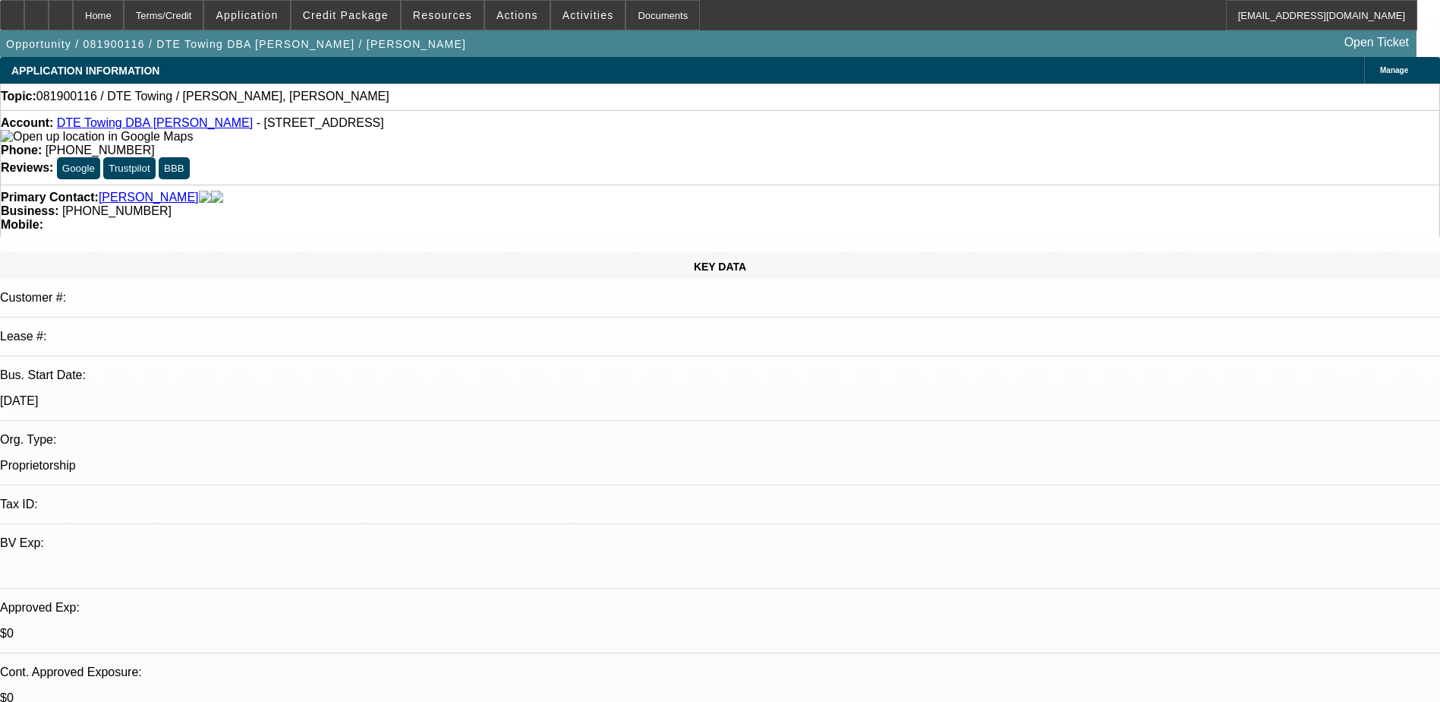
select select "0"
select select "2"
select select "0"
click at [383, 23] on span at bounding box center [346, 15] width 109 height 36
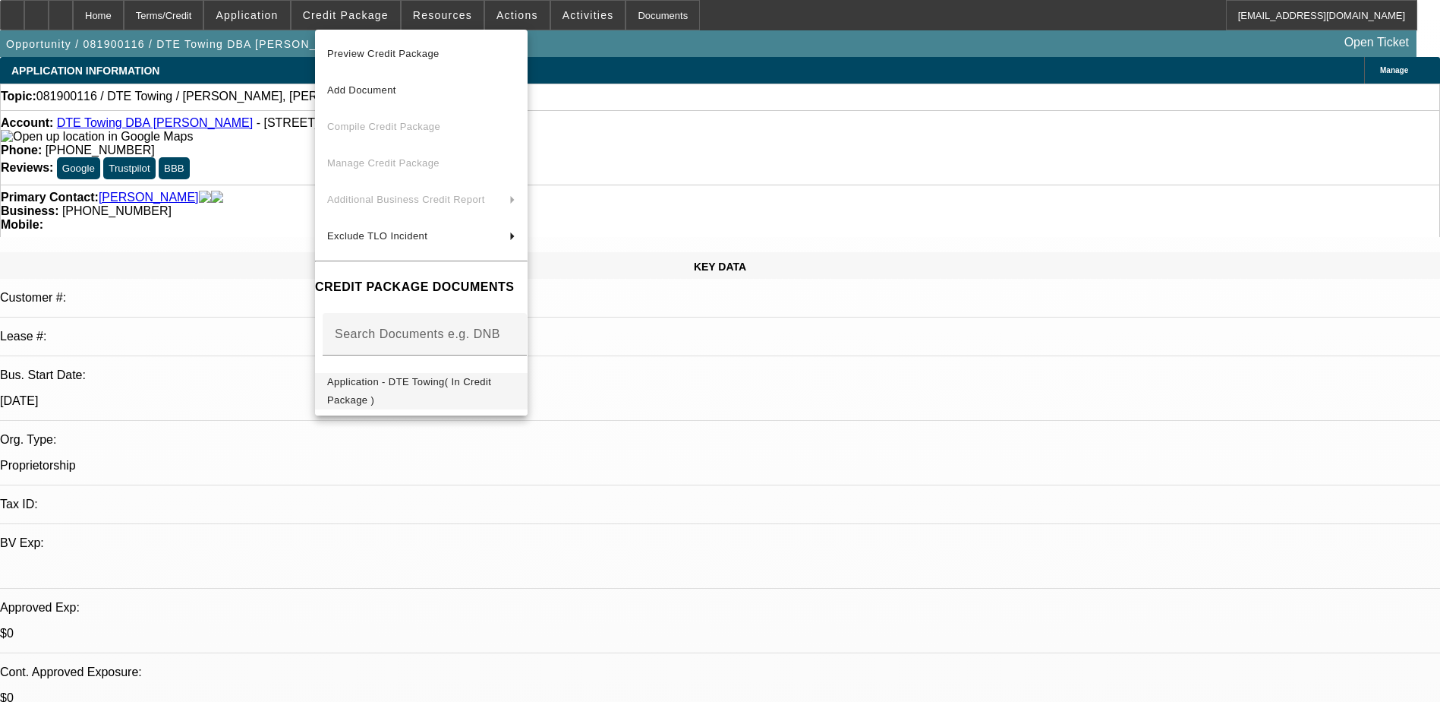
click at [506, 394] on span "Application - DTE Towing( In Credit Package )" at bounding box center [421, 391] width 188 height 36
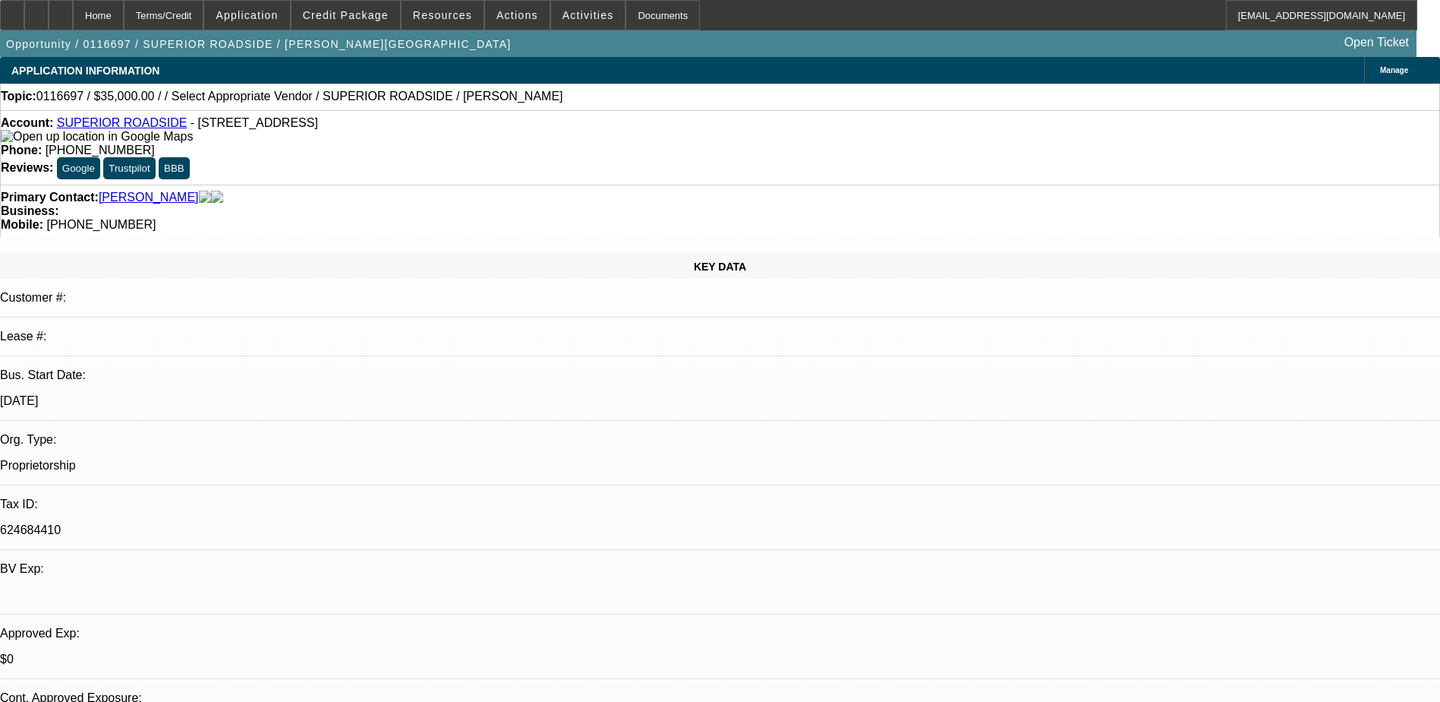
select select "0"
select select "2"
select select "0.1"
select select "1"
select select "2"
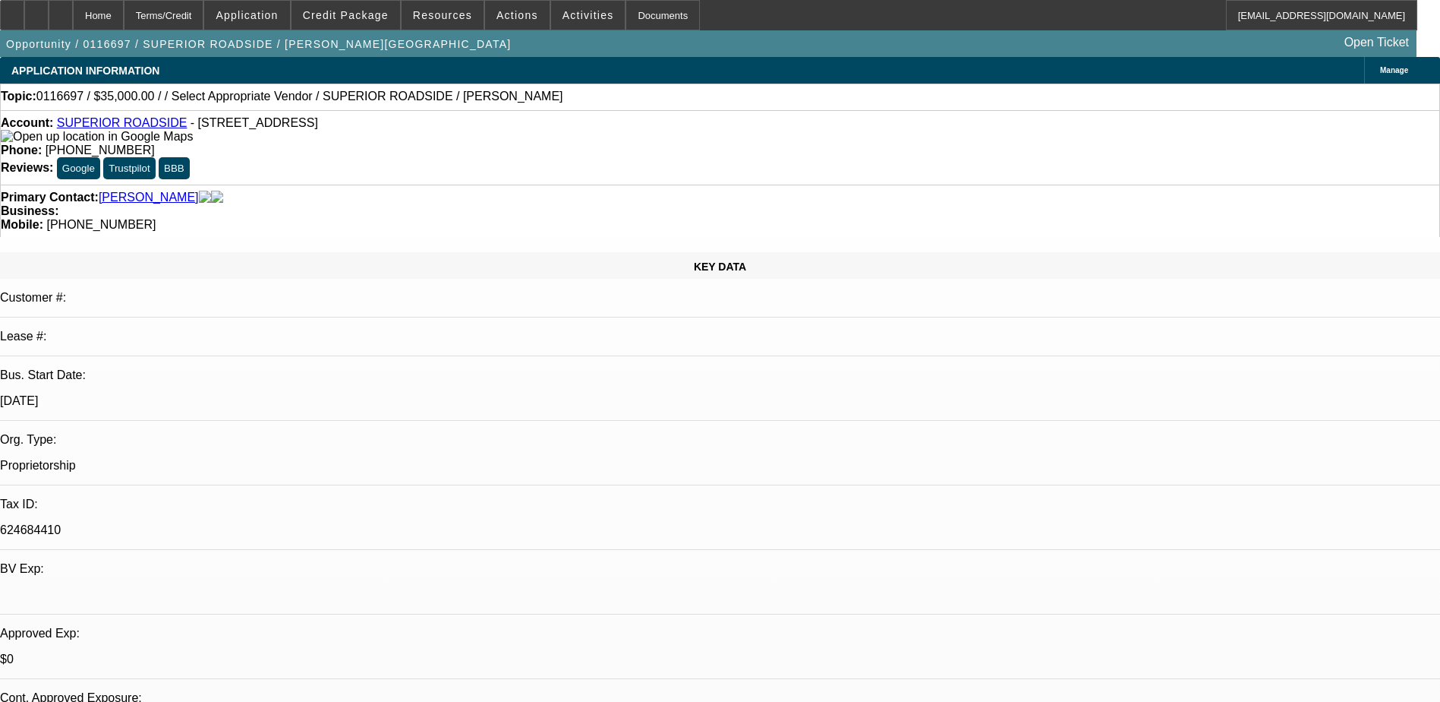
select select
click at [276, 8] on span at bounding box center [246, 15] width 85 height 36
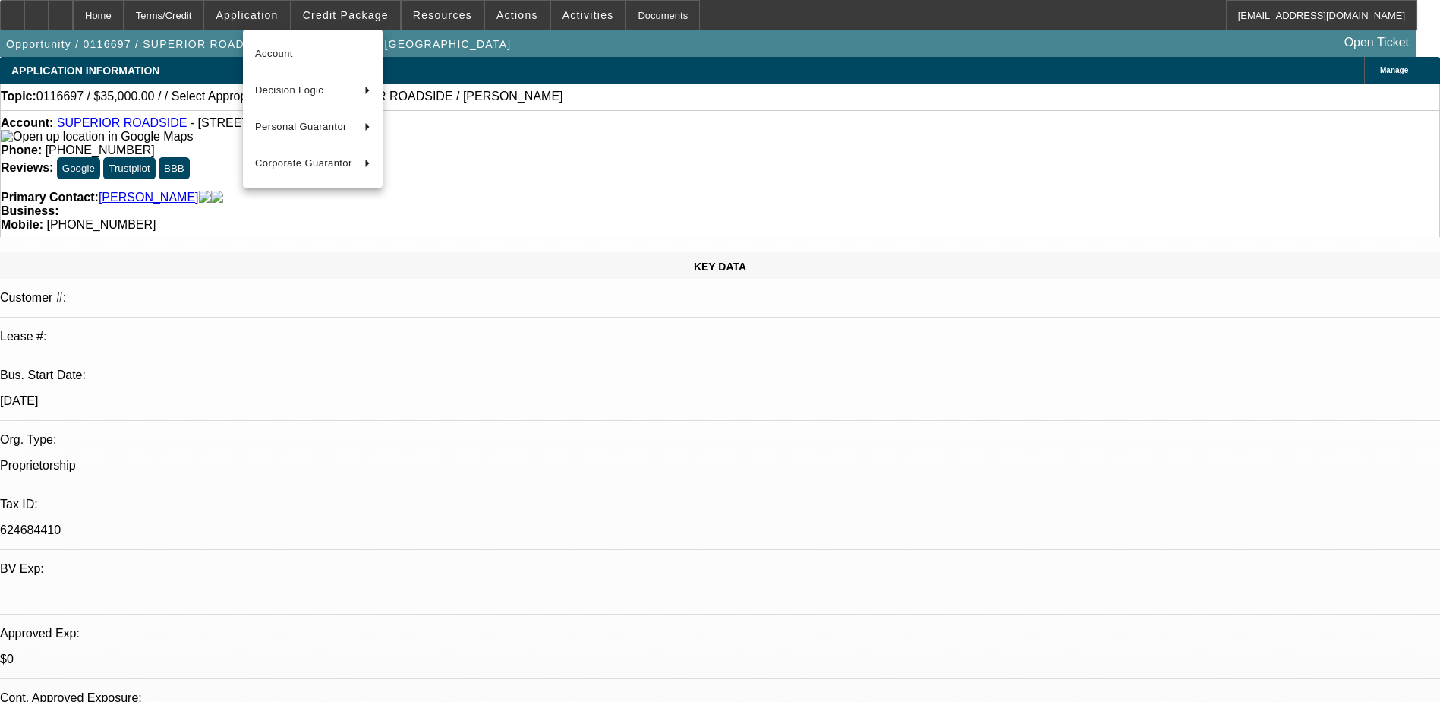
click at [339, 6] on div at bounding box center [720, 351] width 1440 height 702
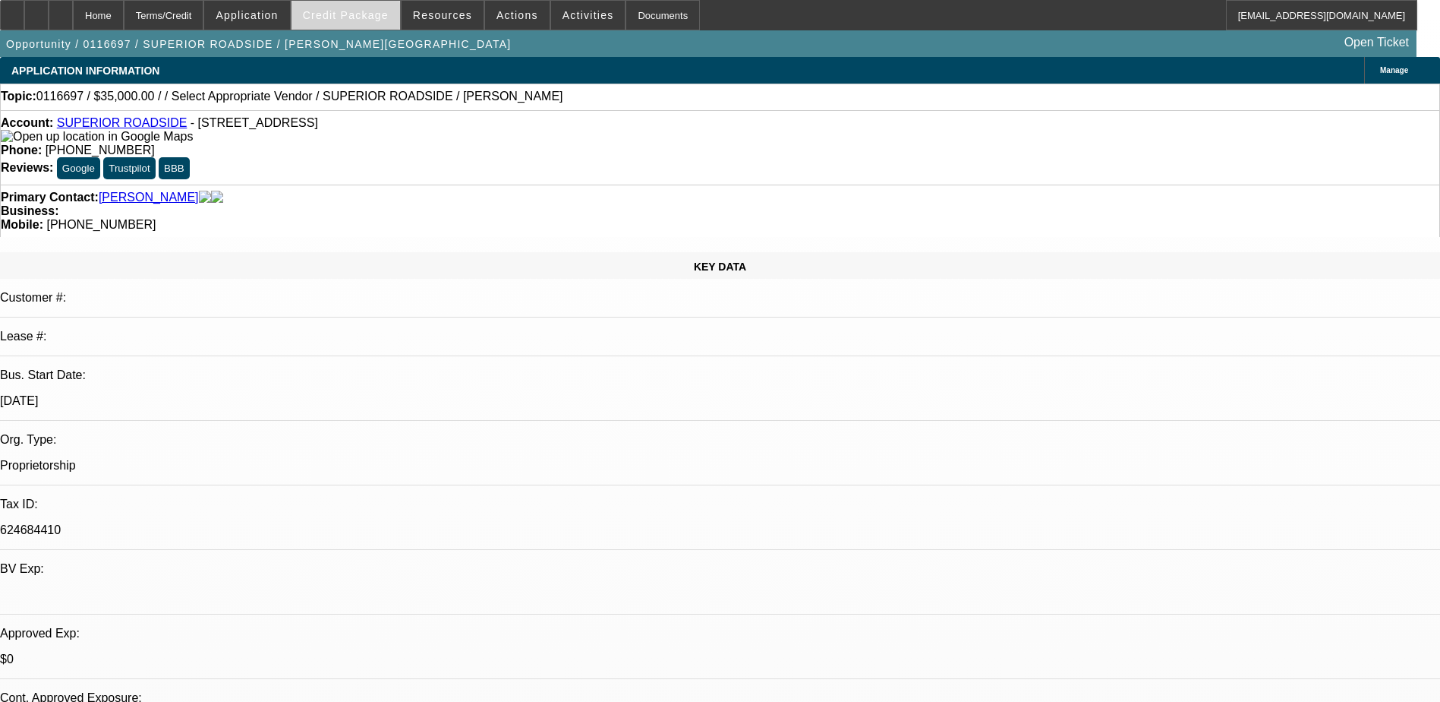
click at [344, 11] on span "Credit Package" at bounding box center [346, 15] width 86 height 12
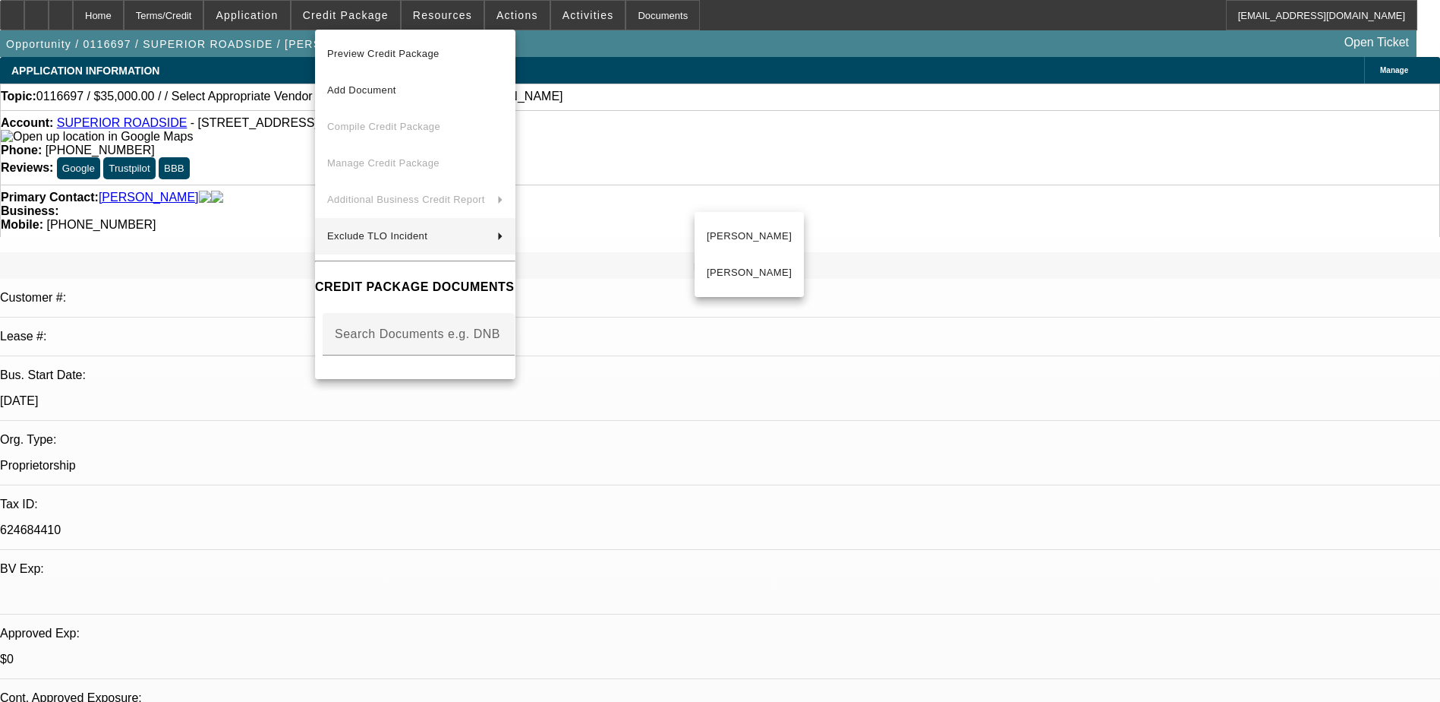
click at [968, 408] on div at bounding box center [720, 351] width 1440 height 702
